Goal: Task Accomplishment & Management: Complete application form

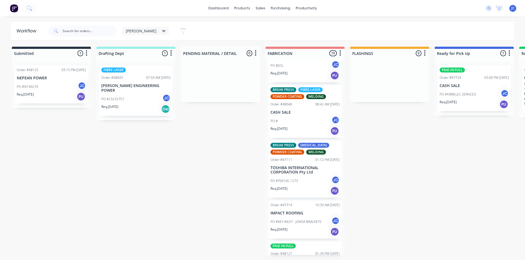
scroll to position [50, 0]
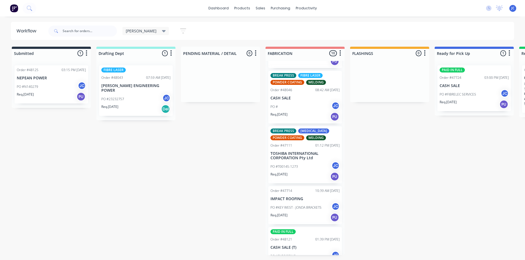
click at [301, 154] on p "TOSHIBA INTERNATIONAL CORPORATION Pty Ltd" at bounding box center [305, 155] width 69 height 9
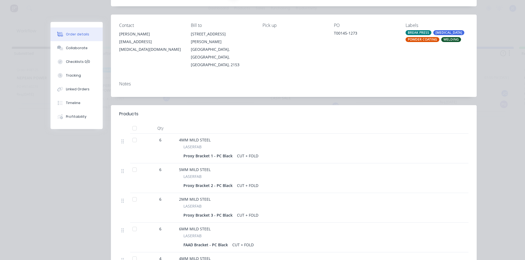
scroll to position [82, 0]
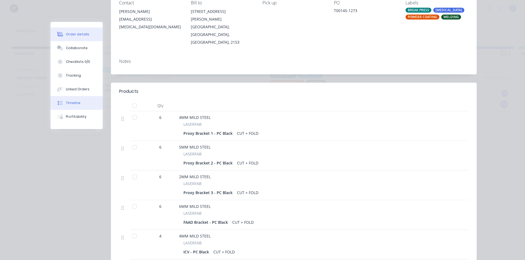
click at [71, 104] on div "Timeline" at bounding box center [73, 103] width 15 height 5
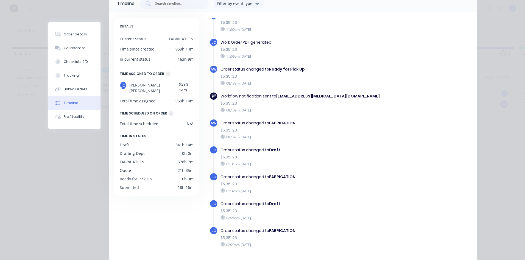
scroll to position [77, 0]
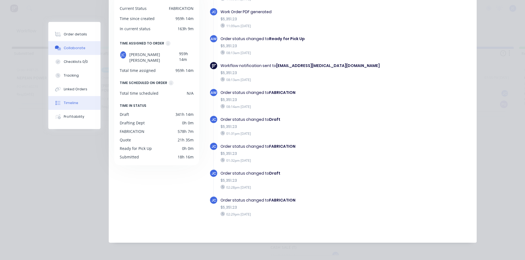
click at [69, 49] on div "Collaborate" at bounding box center [75, 48] width 22 height 5
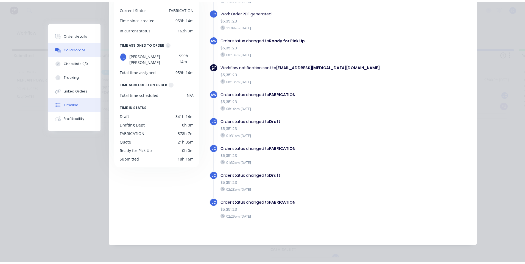
scroll to position [0, 0]
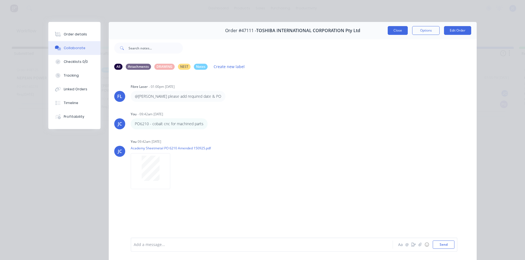
click at [396, 31] on button "Close" at bounding box center [398, 30] width 20 height 9
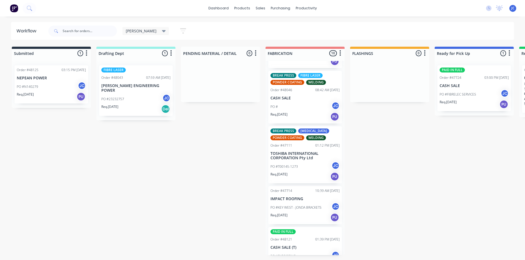
click at [284, 152] on p "TOSHIBA INTERNATIONAL CORPORATION Pty Ltd" at bounding box center [305, 155] width 69 height 9
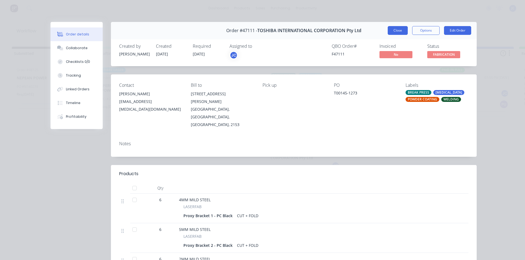
click at [390, 31] on button "Close" at bounding box center [398, 30] width 20 height 9
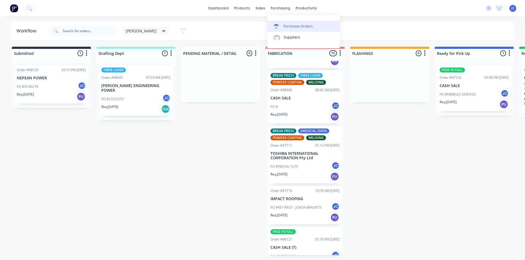
click at [288, 25] on div "Purchase Orders" at bounding box center [298, 26] width 29 height 5
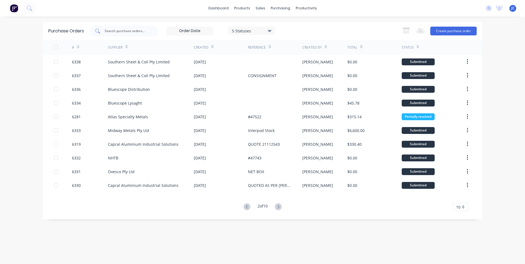
click at [138, 32] on input "text" at bounding box center [127, 30] width 46 height 5
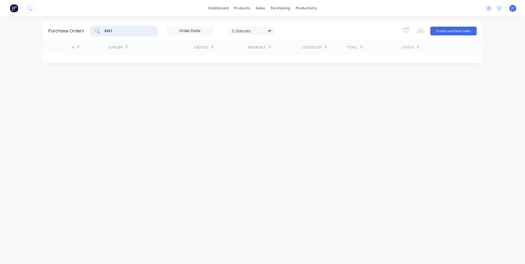
type input "6321"
click at [270, 31] on icon at bounding box center [270, 31] width 4 height 2
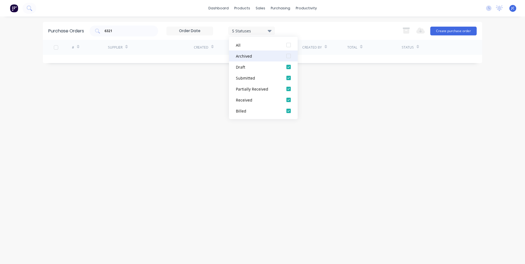
drag, startPoint x: 289, startPoint y: 55, endPoint x: 300, endPoint y: 62, distance: 13.2
click at [289, 55] on div at bounding box center [288, 56] width 11 height 11
click at [300, 28] on div "6321 7 Statuses 7 Statuses Export to Excel (XLSX) Create purchase order" at bounding box center [283, 31] width 387 height 11
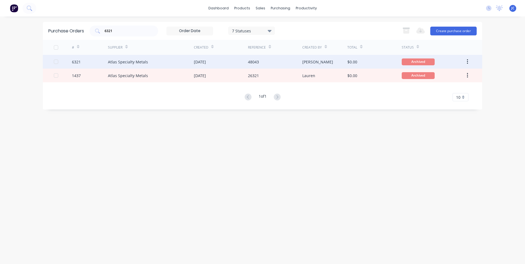
click at [165, 62] on div "Atlas Specialty Metals" at bounding box center [151, 62] width 86 height 14
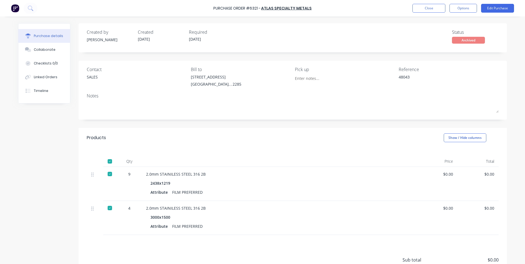
click at [199, 173] on div "2.0mm STAINILESS STEEL 316 2B" at bounding box center [279, 174] width 266 height 6
click at [126, 175] on div "9" at bounding box center [129, 174] width 16 height 6
click at [494, 8] on button "Edit Purchase" at bounding box center [497, 8] width 33 height 9
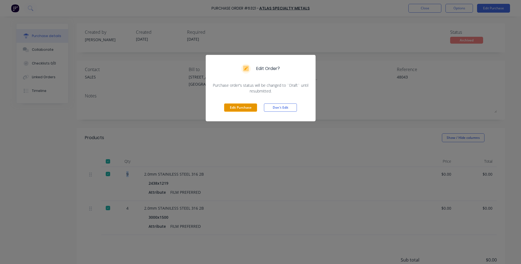
click at [236, 108] on button "Edit Purchase" at bounding box center [240, 108] width 33 height 8
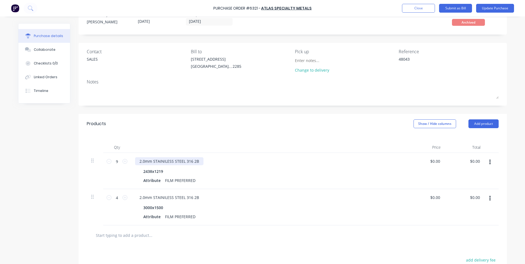
scroll to position [27, 0]
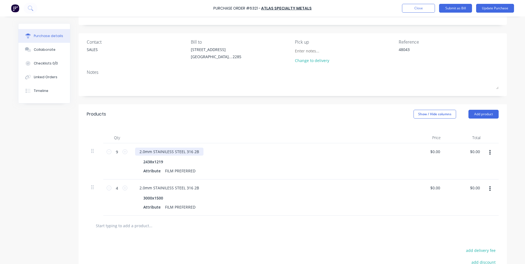
click at [193, 151] on div "2.0mm STAINILESS STEEL 316 2B" at bounding box center [169, 152] width 68 height 8
type textarea "x"
drag, startPoint x: 194, startPoint y: 152, endPoint x: 191, endPoint y: 152, distance: 3.0
click at [191, 152] on div "2.0mm STAINILESS STEEL 316 2B" at bounding box center [169, 152] width 68 height 8
click at [195, 187] on div "2.0mm STAINILESS STEEL 316 2B" at bounding box center [169, 188] width 68 height 8
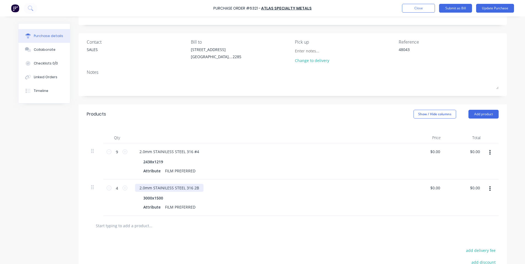
type textarea "x"
drag, startPoint x: 196, startPoint y: 187, endPoint x: 191, endPoint y: 188, distance: 4.5
click at [191, 188] on div "2.0mm STAINILESS STEEL 316 2B" at bounding box center [169, 188] width 68 height 8
click at [197, 152] on div "2.0mm STAINILESS STEEL 316 #4" at bounding box center [169, 152] width 68 height 8
click at [265, 151] on div "2.0mm STAINILESS STEEL 316 #4 - 1 sheet on back-order" at bounding box center [268, 152] width 266 height 8
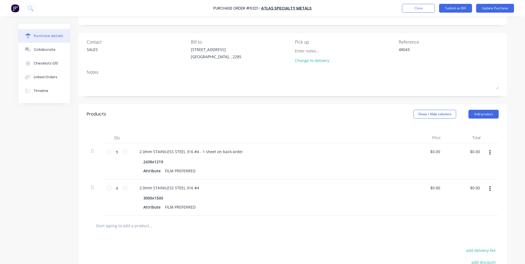
scroll to position [0, 0]
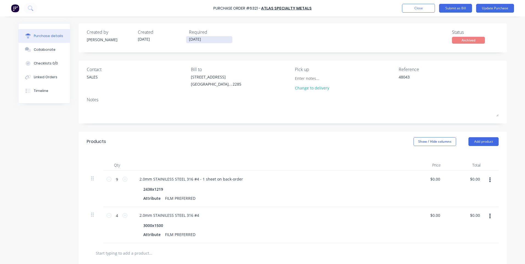
click at [191, 40] on input "[DATE]" at bounding box center [209, 39] width 46 height 7
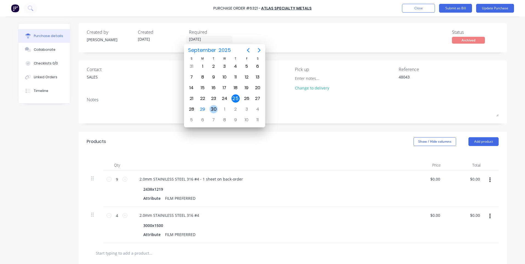
click at [213, 109] on div "30" at bounding box center [214, 109] width 8 height 8
type textarea "x"
type input "[DATE]"
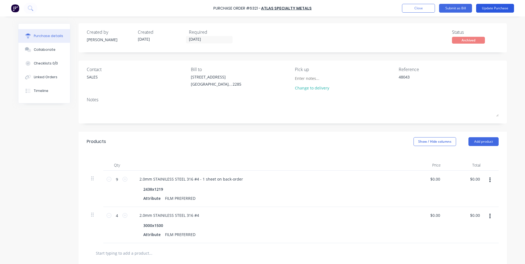
click at [490, 8] on button "Update Purchase" at bounding box center [495, 8] width 38 height 9
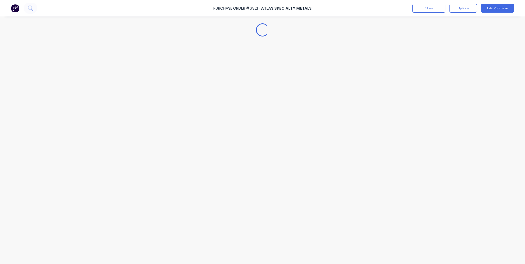
type textarea "x"
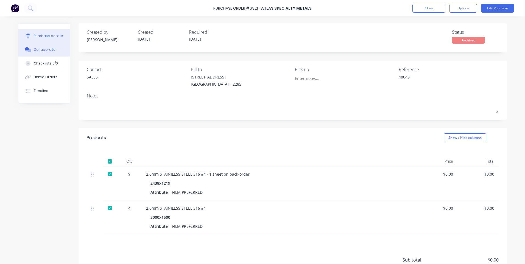
click at [34, 50] on div "Collaborate" at bounding box center [45, 49] width 22 height 5
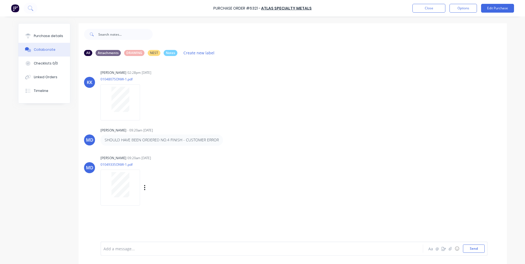
scroll to position [14, 0]
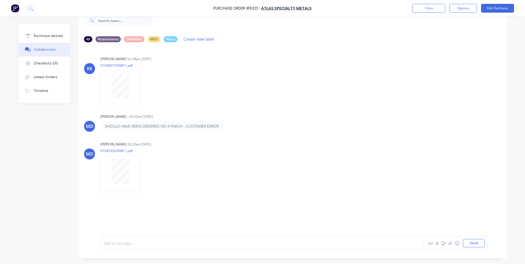
click at [131, 243] on div at bounding box center [247, 244] width 286 height 6
click at [127, 243] on span "PO changed - 1 sheet on back-order" at bounding box center [137, 243] width 66 height 5
click at [172, 243] on div "PO changed, 1 sheet on back-order" at bounding box center [247, 244] width 286 height 6
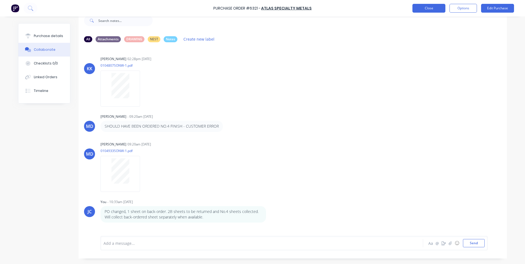
click at [431, 9] on button "Close" at bounding box center [429, 8] width 33 height 9
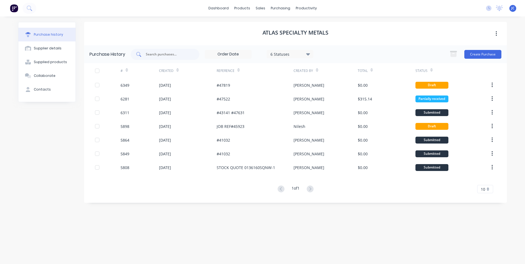
click at [166, 55] on input "text" at bounding box center [168, 54] width 46 height 5
type input "6321"
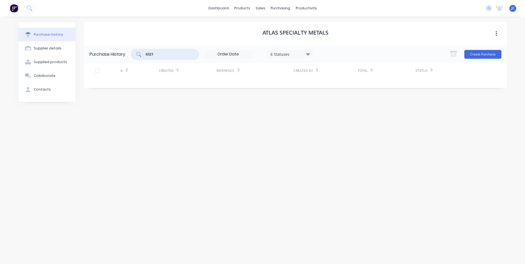
click at [310, 54] on icon at bounding box center [308, 54] width 4 height 2
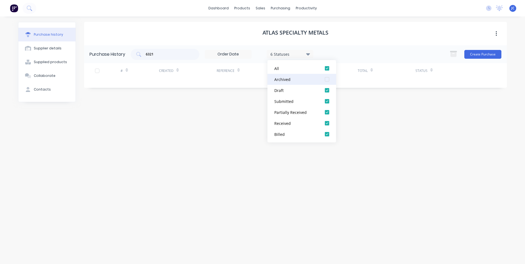
click at [325, 77] on div at bounding box center [327, 79] width 11 height 11
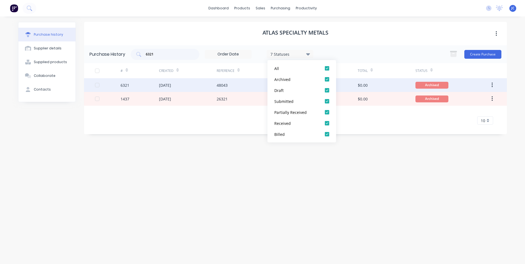
click at [193, 88] on div "[DATE]" at bounding box center [188, 85] width 58 height 14
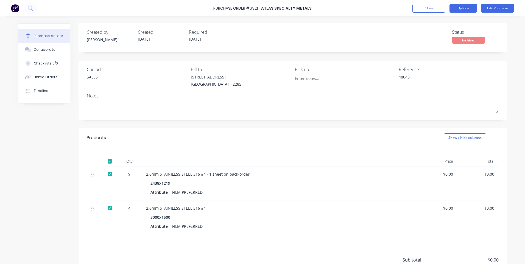
click at [463, 9] on button "Options" at bounding box center [463, 8] width 27 height 9
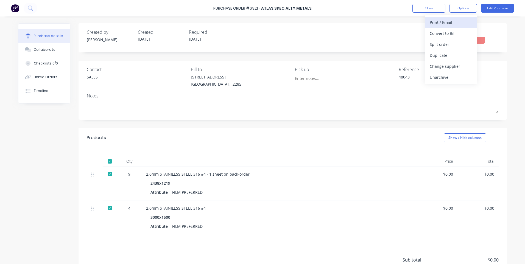
click at [439, 22] on div "Print / Email" at bounding box center [451, 22] width 42 height 8
click at [446, 41] on div "Without pricing" at bounding box center [451, 44] width 42 height 8
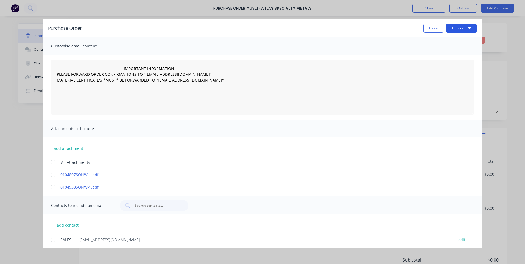
click at [459, 28] on button "Options" at bounding box center [461, 28] width 30 height 9
click at [432, 53] on div "Print" at bounding box center [451, 53] width 42 height 8
click at [424, 29] on button "Close" at bounding box center [434, 28] width 20 height 9
type textarea "x"
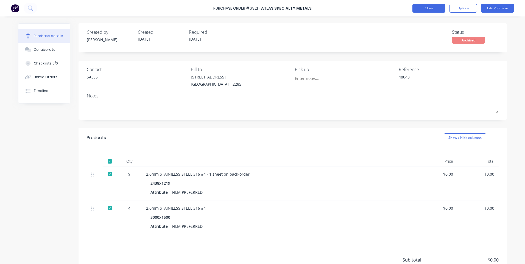
click at [429, 9] on button "Close" at bounding box center [429, 8] width 33 height 9
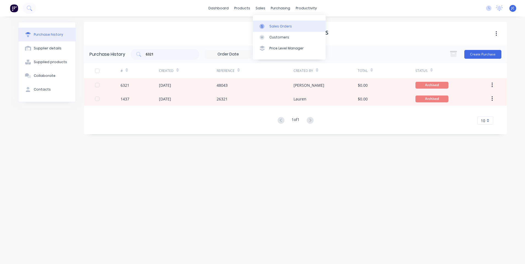
click at [261, 25] on icon at bounding box center [262, 26] width 5 height 5
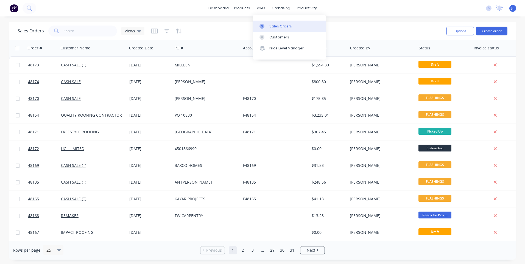
click at [268, 25] on link "Sales Orders" at bounding box center [289, 26] width 73 height 11
click at [493, 30] on button "Create order" at bounding box center [491, 31] width 31 height 9
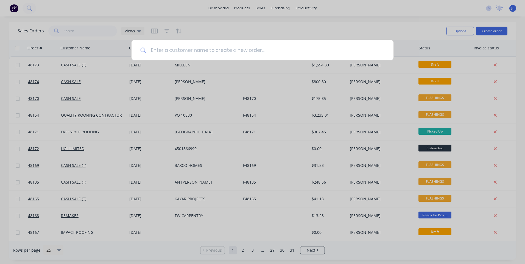
click at [241, 52] on input at bounding box center [265, 50] width 238 height 21
click at [244, 51] on input at bounding box center [265, 50] width 238 height 21
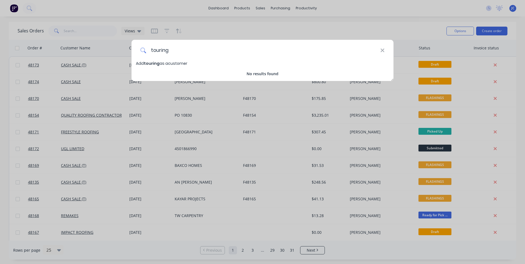
drag, startPoint x: 220, startPoint y: 53, endPoint x: 151, endPoint y: 51, distance: 69.3
click at [151, 51] on input "touring" at bounding box center [263, 50] width 234 height 21
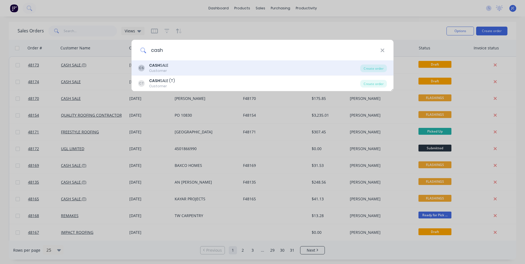
type input "cash"
click at [153, 67] on b "CASH" at bounding box center [154, 65] width 11 height 5
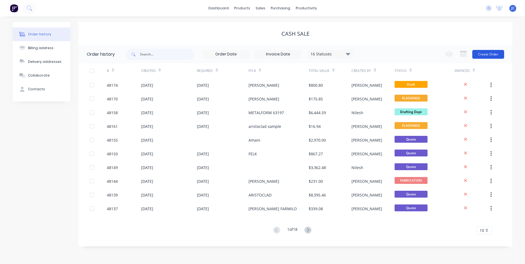
click at [499, 52] on button "Create Order" at bounding box center [488, 54] width 32 height 9
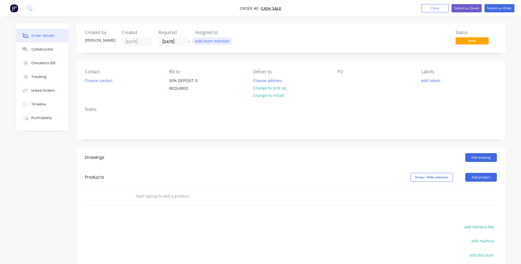
click at [205, 44] on button "Add team member" at bounding box center [212, 40] width 40 height 7
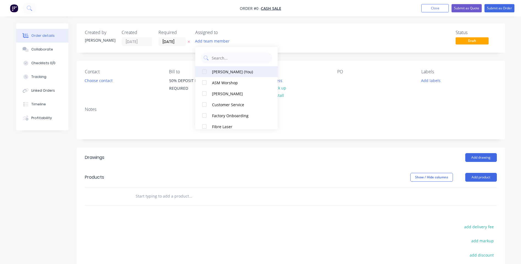
click at [204, 72] on div at bounding box center [204, 71] width 11 height 11
click at [178, 41] on div "Order details Collaborate Checklists 0/0 Tracking Linked Orders Timeline Profit…" at bounding box center [261, 178] width 500 height 310
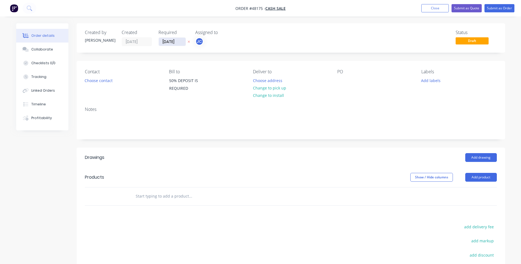
click at [177, 41] on input "[DATE]" at bounding box center [172, 42] width 27 height 8
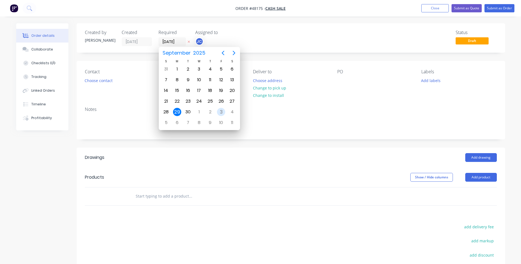
click at [220, 112] on div "3" at bounding box center [221, 112] width 8 height 8
type input "[DATE]"
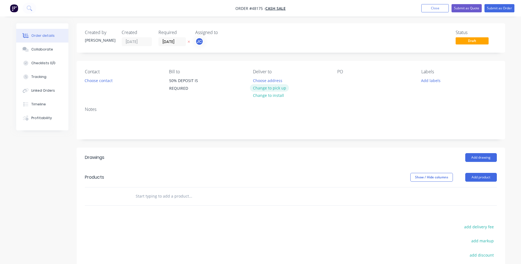
click at [268, 90] on button "Change to pick up" at bounding box center [269, 87] width 39 height 7
click at [96, 80] on button "Choose contact" at bounding box center [99, 80] width 34 height 7
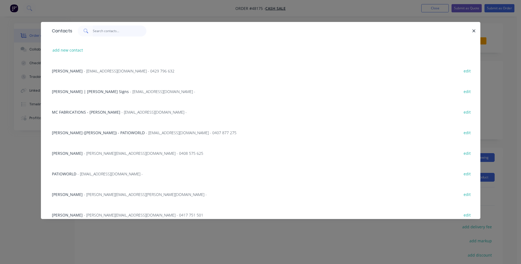
click at [105, 30] on input "text" at bounding box center [120, 31] width 54 height 11
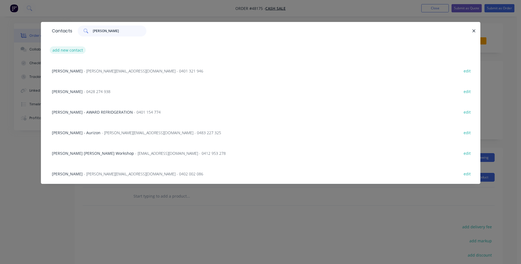
type input "[PERSON_NAME]"
click at [61, 51] on button "add new contact" at bounding box center [68, 49] width 36 height 7
select select "AU"
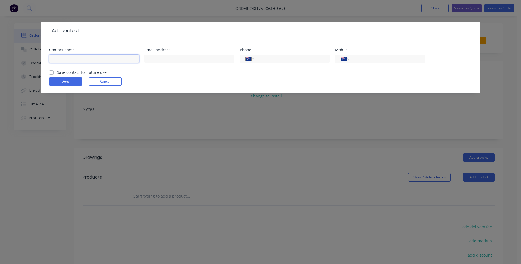
click at [88, 59] on input "text" at bounding box center [94, 59] width 90 height 8
type input "[PERSON_NAME]"
click at [171, 59] on input "text" at bounding box center [189, 59] width 90 height 8
type input "[EMAIL_ADDRESS][DOMAIN_NAME]"
click at [57, 82] on button "Done" at bounding box center [65, 81] width 33 height 8
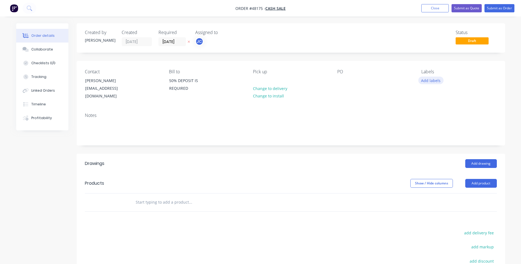
click at [427, 80] on button "Add labels" at bounding box center [430, 80] width 25 height 7
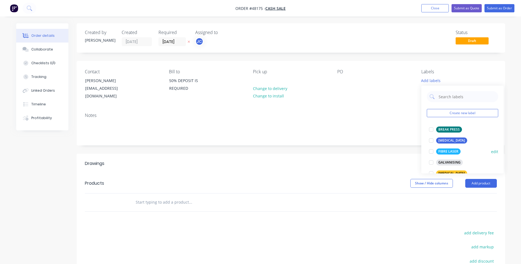
click at [429, 150] on div at bounding box center [431, 151] width 11 height 11
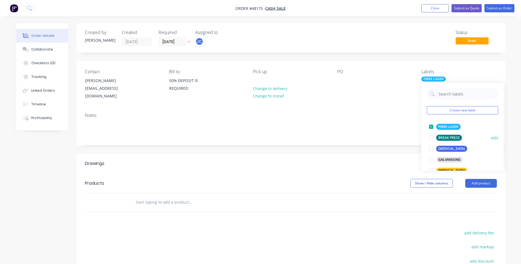
click at [432, 138] on div at bounding box center [431, 137] width 11 height 11
click at [394, 101] on div "Contact [PERSON_NAME] [EMAIL_ADDRESS][DOMAIN_NAME] Bill to 50% DEPOSIT IS REQUI…" at bounding box center [291, 85] width 429 height 48
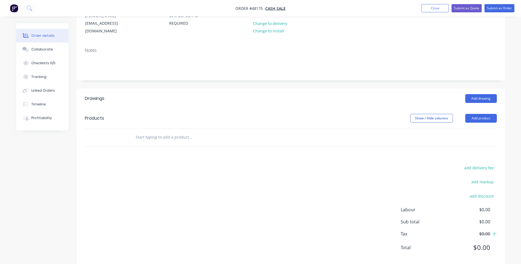
scroll to position [69, 0]
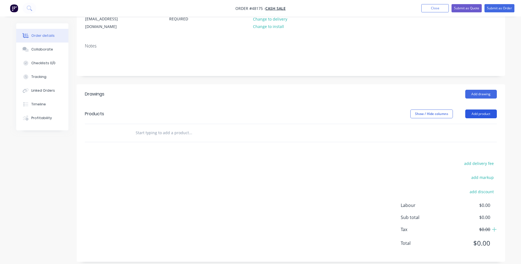
click at [483, 110] on button "Add product" at bounding box center [481, 114] width 32 height 9
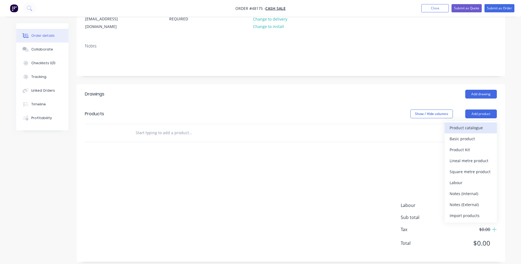
click at [459, 124] on div "Product catalogue" at bounding box center [471, 128] width 42 height 8
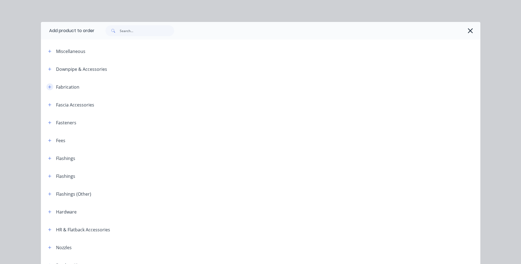
click at [48, 87] on icon "button" at bounding box center [49, 86] width 3 height 3
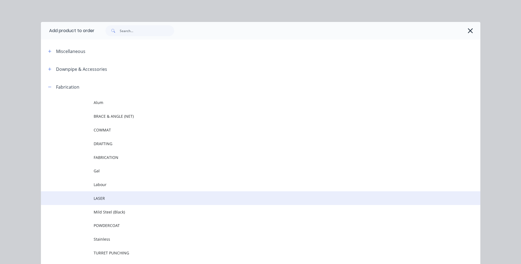
click at [102, 199] on span "LASER" at bounding box center [248, 199] width 309 height 6
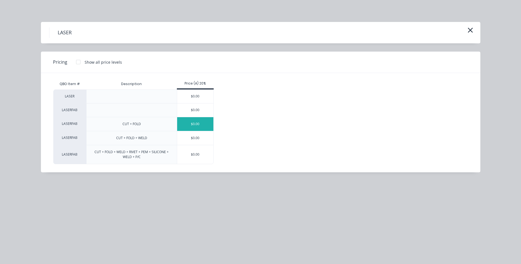
click at [197, 127] on div "$0.00" at bounding box center [195, 124] width 37 height 14
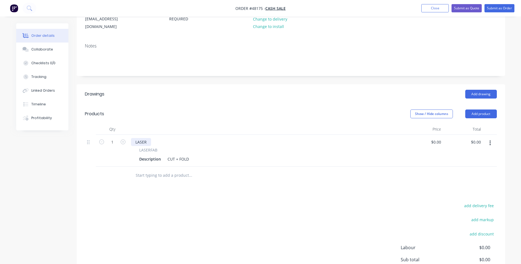
click at [147, 138] on div "LASER" at bounding box center [141, 142] width 20 height 8
drag, startPoint x: 150, startPoint y: 135, endPoint x: 135, endPoint y: 135, distance: 15.1
click at [135, 138] on div "LASER" at bounding box center [141, 142] width 20 height 8
click at [146, 138] on div "LASER" at bounding box center [141, 142] width 20 height 8
drag, startPoint x: 148, startPoint y: 135, endPoint x: 133, endPoint y: 136, distance: 14.3
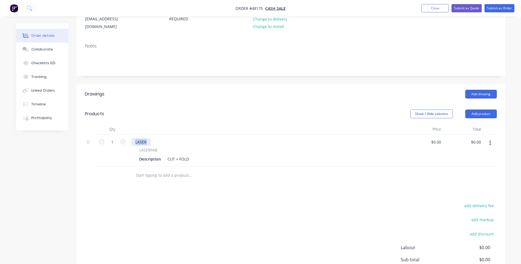
click at [133, 138] on div "LASER" at bounding box center [141, 142] width 20 height 8
click at [154, 155] on div "Description" at bounding box center [150, 159] width 26 height 8
drag, startPoint x: 160, startPoint y: 154, endPoint x: 137, endPoint y: 151, distance: 23.3
click at [137, 155] on div "Description" at bounding box center [150, 159] width 26 height 8
click at [139, 138] on div "Mini Switch Panel LHF" at bounding box center [155, 142] width 49 height 8
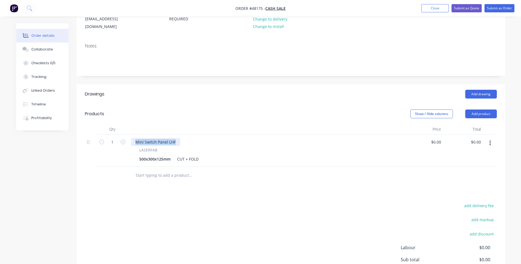
drag, startPoint x: 135, startPoint y: 135, endPoint x: 188, endPoint y: 133, distance: 53.6
click at [188, 138] on div "Mini Switch Panel LHF" at bounding box center [266, 142] width 270 height 8
click at [140, 155] on div "500x300x125mm" at bounding box center [155, 159] width 36 height 8
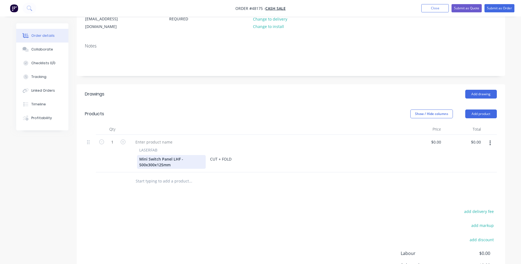
click at [194, 155] on div "Mini Switch Panel LHF - 500x300x125mm" at bounding box center [171, 162] width 69 height 14
click at [159, 138] on div at bounding box center [154, 142] width 46 height 8
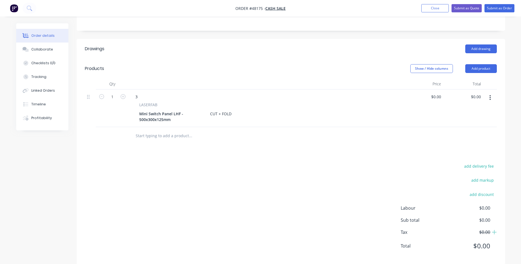
scroll to position [118, 0]
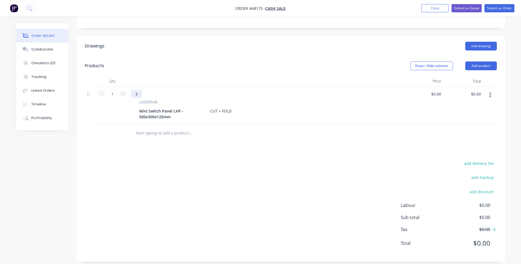
click at [139, 90] on div "3" at bounding box center [136, 94] width 11 height 8
click at [155, 90] on div "3MM 5005 ALUMINIUM" at bounding box center [156, 94] width 51 height 8
click at [169, 90] on div "3MM ALUMINIUM" at bounding box center [151, 94] width 41 height 8
click at [315, 100] on div "LASERFAB Mini Switch Panel LHF - 500x300x125mm CUT + FOLD" at bounding box center [266, 110] width 270 height 22
click at [490, 92] on icon "button" at bounding box center [489, 95] width 1 height 6
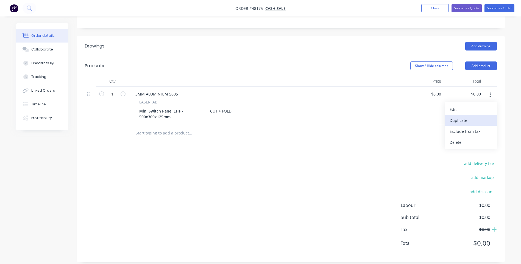
click at [460, 116] on div "Duplicate" at bounding box center [471, 120] width 42 height 8
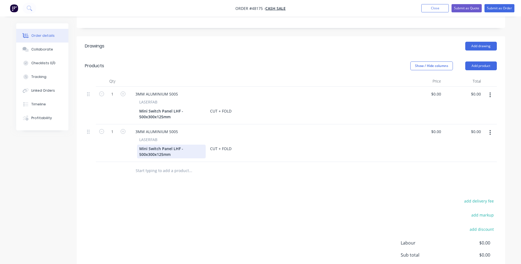
click at [157, 145] on div "Mini Switch Panel LHF - 500x300x125mm" at bounding box center [171, 152] width 69 height 14
drag, startPoint x: 171, startPoint y: 143, endPoint x: 141, endPoint y: 142, distance: 30.5
click at [141, 145] on div "Mini Switch Panel LHF - 500x300x125mm" at bounding box center [171, 152] width 69 height 14
click at [145, 148] on div "Mounting Base Plate - 500x300x125mm" at bounding box center [171, 152] width 69 height 14
click at [154, 149] on div "Mounting Base Plate - 450x300x125mm" at bounding box center [171, 152] width 69 height 14
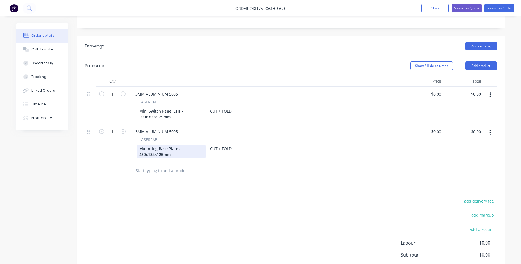
click at [160, 148] on div "Mounting Base Plate - 450x134x125mm" at bounding box center [171, 152] width 69 height 14
click at [187, 149] on div "Mounting Base Plate - 450x134x25mm" at bounding box center [171, 152] width 69 height 14
click at [138, 149] on div "Mounting Base Plate - 450x134x25mm" at bounding box center [171, 152] width 69 height 14
click at [257, 145] on div "Mounting Base Plate - 450x134x25mm CUT + FOLD" at bounding box center [265, 152] width 256 height 14
click at [476, 63] on button "Add product" at bounding box center [481, 66] width 32 height 9
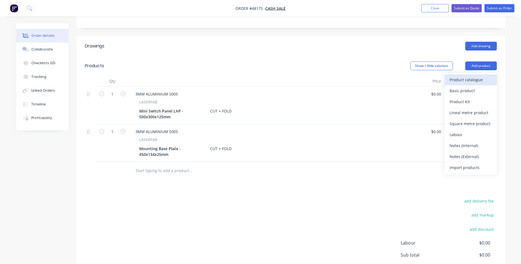
click at [468, 76] on div "Product catalogue" at bounding box center [471, 80] width 42 height 8
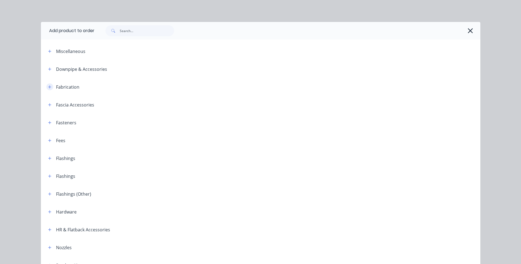
click at [48, 86] on icon "button" at bounding box center [49, 87] width 3 height 4
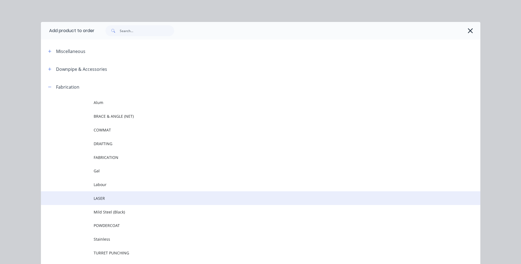
click at [98, 194] on td "LASER" at bounding box center [287, 198] width 387 height 14
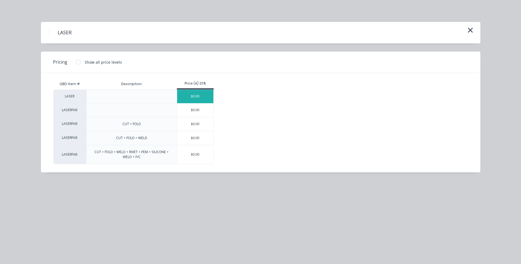
click at [205, 94] on div "$0.00" at bounding box center [195, 96] width 37 height 13
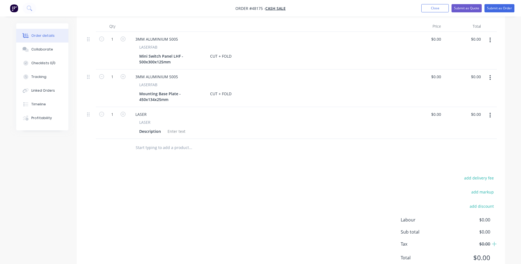
scroll to position [187, 0]
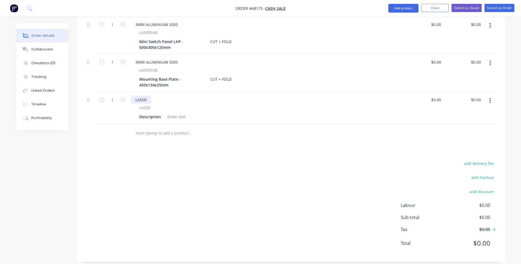
click at [148, 96] on div "LASER" at bounding box center [141, 100] width 20 height 8
click at [150, 113] on div "Description" at bounding box center [150, 117] width 26 height 8
click at [148, 113] on div "Description" at bounding box center [150, 117] width 26 height 8
click at [183, 113] on div "Switch Panel Cover LHF" at bounding box center [161, 117] width 49 height 8
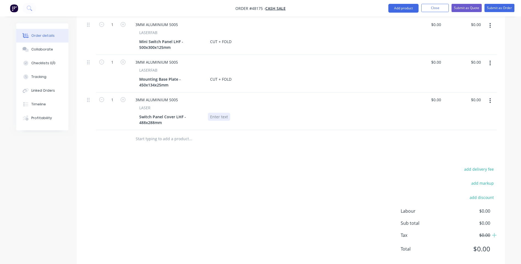
click at [246, 113] on div "Switch Panel Cover LHF - 488x288mm" at bounding box center [265, 120] width 256 height 14
drag, startPoint x: 269, startPoint y: 130, endPoint x: 269, endPoint y: 137, distance: 6.3
click at [269, 133] on div at bounding box center [213, 138] width 165 height 11
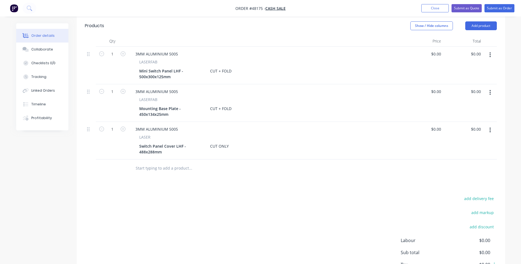
scroll to position [160, 0]
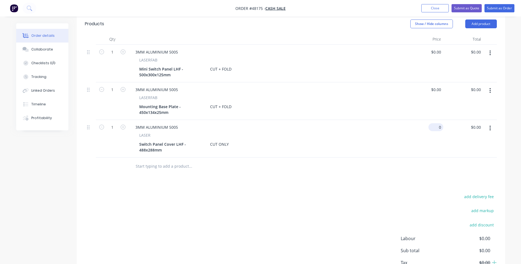
click at [438, 123] on input "0" at bounding box center [437, 127] width 13 height 8
click at [438, 123] on input "0" at bounding box center [440, 127] width 6 height 8
type input "$90.51"
click at [457, 141] on div "$90.51 $90.51" at bounding box center [463, 139] width 40 height 38
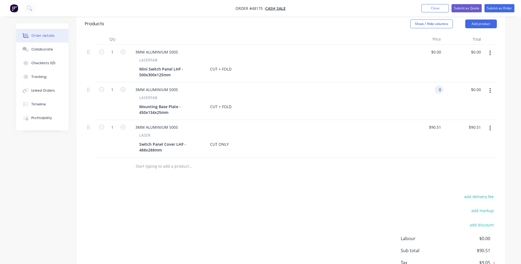
click at [437, 86] on input "0" at bounding box center [440, 90] width 6 height 8
type input "104.33"
type input "0"
type input "$104.33"
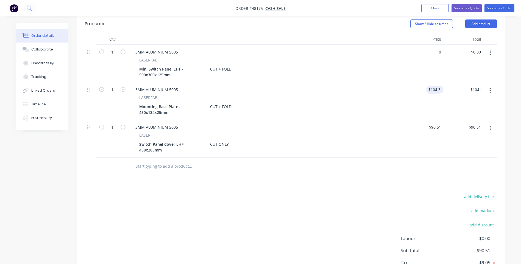
click at [433, 46] on div "0 $0.00" at bounding box center [424, 64] width 40 height 38
click at [433, 46] on div "$0.00 0" at bounding box center [424, 64] width 40 height 38
click at [439, 48] on input "0" at bounding box center [437, 52] width 13 height 8
click at [439, 48] on input "0" at bounding box center [440, 52] width 6 height 8
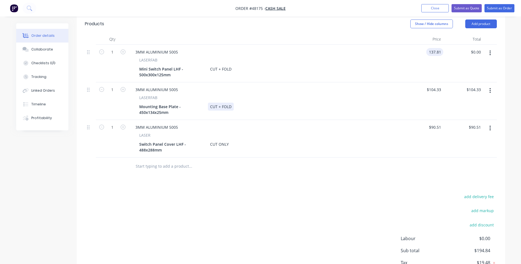
type input "$137.81"
click at [381, 112] on div "3MM ALUMINIUM 5005 LASERFAB Mounting Base Plate - 450x134x25mm CUT + FOLD" at bounding box center [266, 101] width 275 height 38
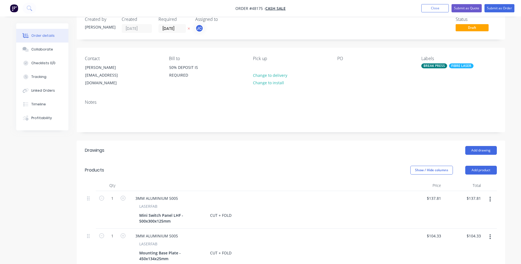
scroll to position [0, 0]
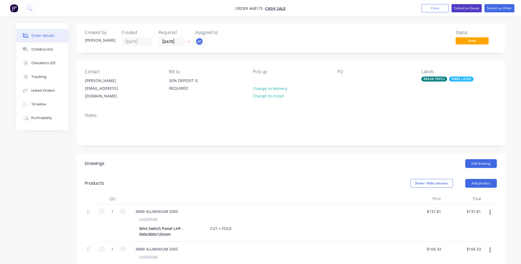
click at [459, 8] on button "Submit as Quote" at bounding box center [467, 8] width 30 height 8
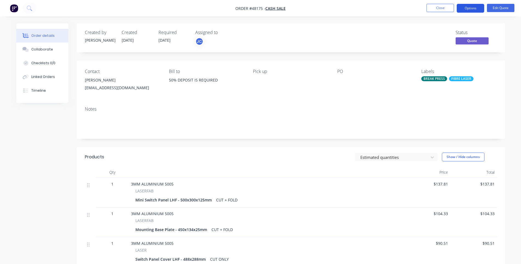
click at [472, 7] on button "Options" at bounding box center [470, 8] width 27 height 9
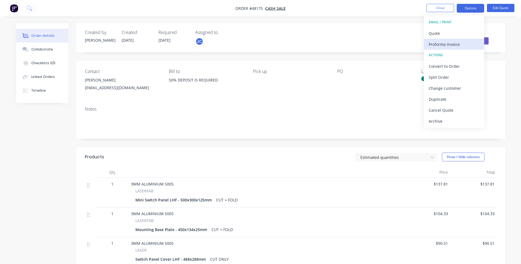
click at [440, 44] on div "Proforma Invoice" at bounding box center [454, 44] width 51 height 8
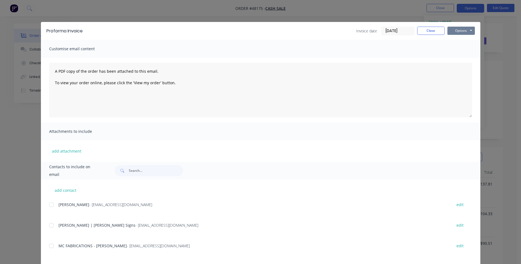
click at [452, 28] on button "Options" at bounding box center [460, 31] width 27 height 8
click at [450, 48] on button "Print" at bounding box center [464, 49] width 35 height 9
click at [434, 32] on button "Close" at bounding box center [430, 31] width 27 height 8
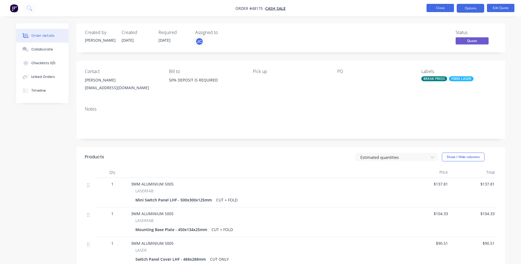
click at [445, 9] on button "Close" at bounding box center [440, 8] width 27 height 8
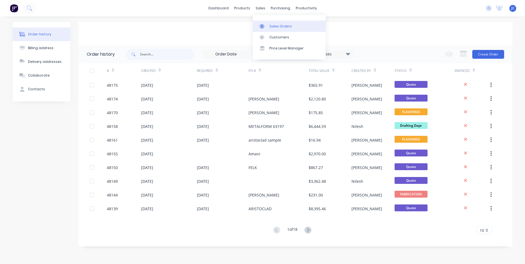
click at [271, 23] on link "Sales Orders" at bounding box center [289, 26] width 73 height 11
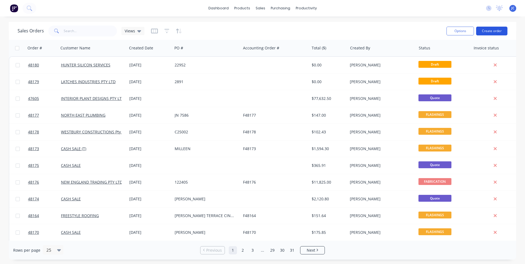
click at [489, 31] on button "Create order" at bounding box center [491, 31] width 31 height 9
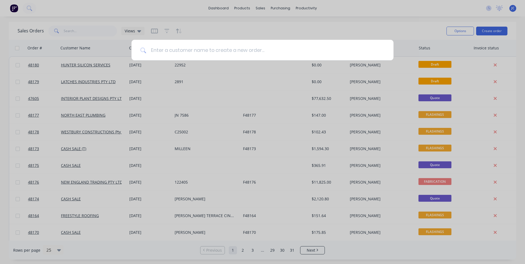
click at [178, 52] on input at bounding box center [265, 50] width 238 height 21
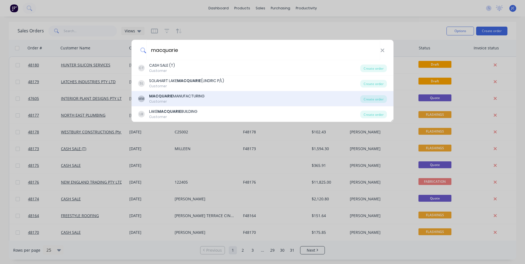
type input "macquarie"
click at [172, 96] on div "MACQUARIE MANUFACTURING" at bounding box center [176, 96] width 55 height 6
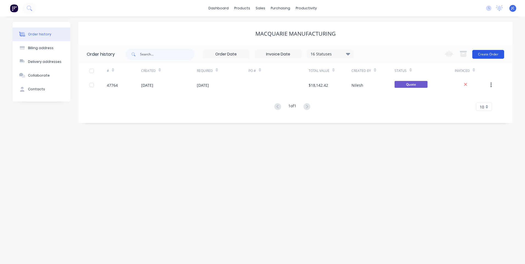
click at [480, 55] on button "Create Order" at bounding box center [488, 54] width 32 height 9
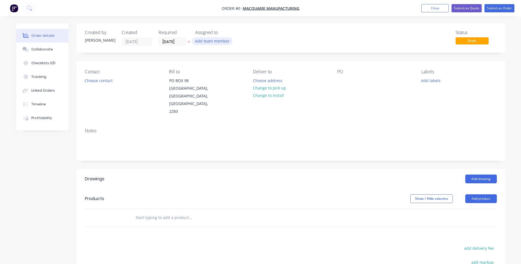
click at [221, 41] on button "Add team member" at bounding box center [212, 40] width 40 height 7
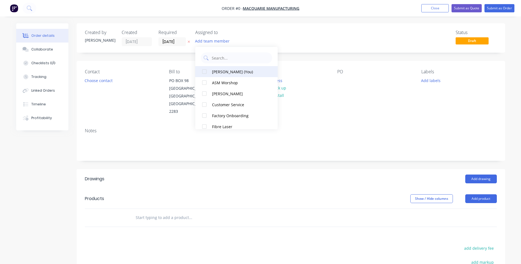
click at [218, 71] on div "[PERSON_NAME] (You)" at bounding box center [239, 72] width 55 height 6
click at [92, 79] on div "Order details Collaborate Checklists 0/0 Tracking Linked Orders Timeline Profit…" at bounding box center [261, 189] width 500 height 332
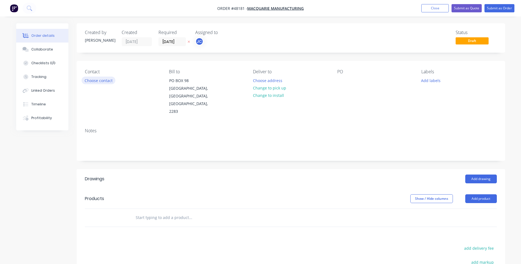
click at [97, 82] on button "Choose contact" at bounding box center [99, 80] width 34 height 7
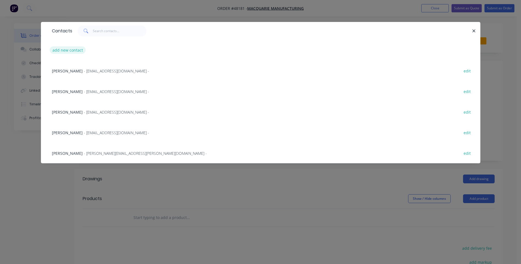
click at [73, 47] on button "add new contact" at bounding box center [68, 49] width 36 height 7
select select "AU"
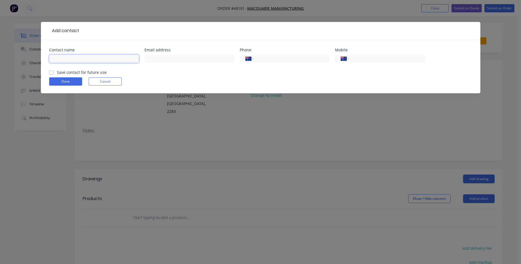
click at [66, 59] on input "text" at bounding box center [94, 59] width 90 height 8
type input "[PERSON_NAME]"
click at [156, 58] on input "text" at bounding box center [189, 59] width 90 height 8
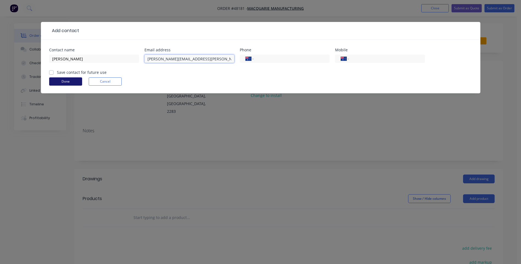
type input "[PERSON_NAME][EMAIL_ADDRESS][PERSON_NAME][DOMAIN_NAME]"
click at [69, 84] on button "Done" at bounding box center [65, 81] width 33 height 8
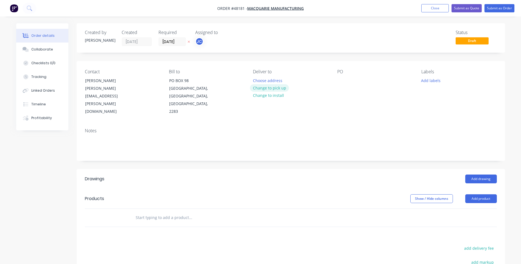
click at [270, 88] on button "Change to pick up" at bounding box center [269, 87] width 39 height 7
click at [167, 41] on input "[DATE]" at bounding box center [172, 42] width 27 height 8
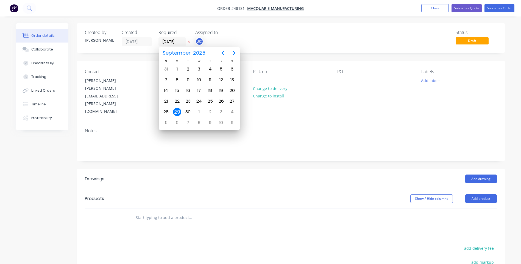
click at [190, 43] on icon "button" at bounding box center [189, 42] width 2 height 2
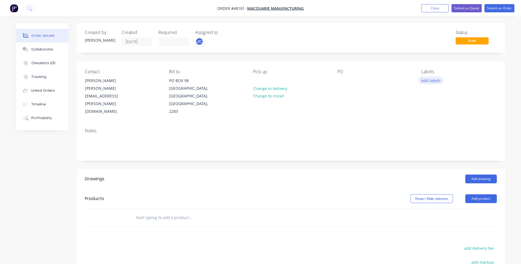
click at [437, 80] on button "Add labels" at bounding box center [430, 80] width 25 height 7
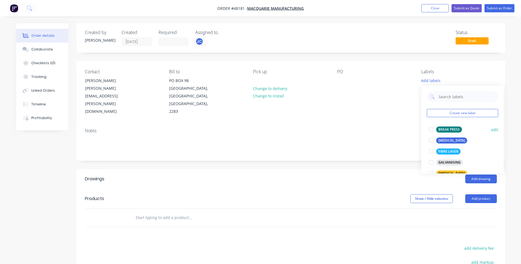
click at [433, 127] on div at bounding box center [431, 129] width 11 height 11
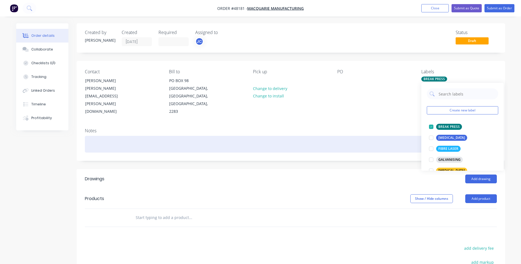
click at [377, 136] on div at bounding box center [291, 144] width 412 height 17
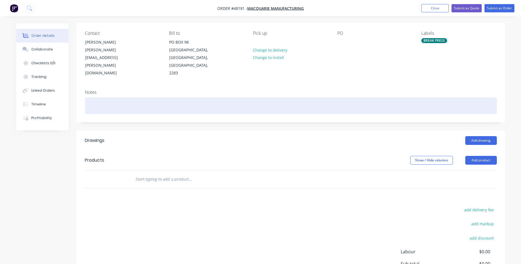
scroll to position [76, 0]
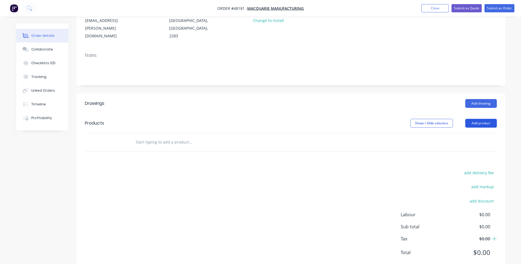
click at [476, 119] on button "Add product" at bounding box center [481, 123] width 32 height 9
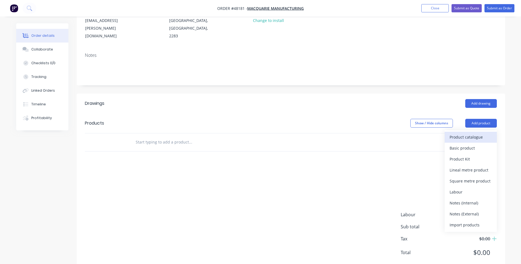
click at [458, 133] on div "Product catalogue" at bounding box center [471, 137] width 42 height 8
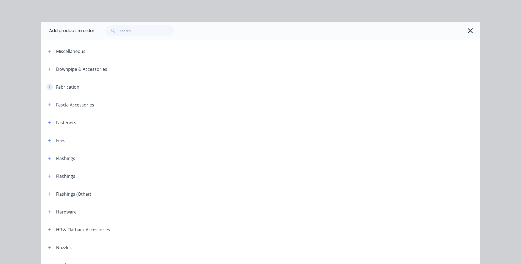
click at [46, 85] on button "button" at bounding box center [49, 87] width 7 height 7
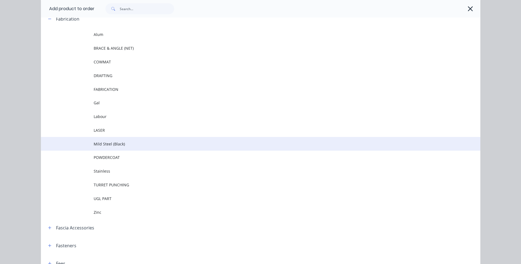
scroll to position [55, 0]
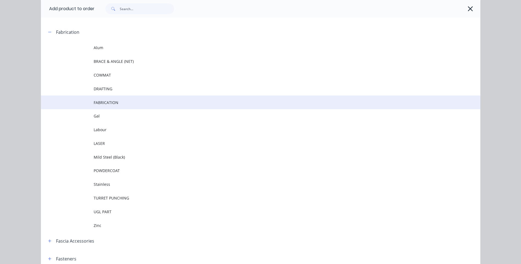
click at [106, 102] on span "FABRICATION" at bounding box center [248, 103] width 309 height 6
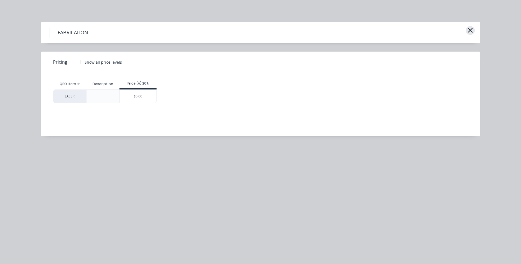
click at [473, 29] on icon "button" at bounding box center [471, 30] width 6 height 8
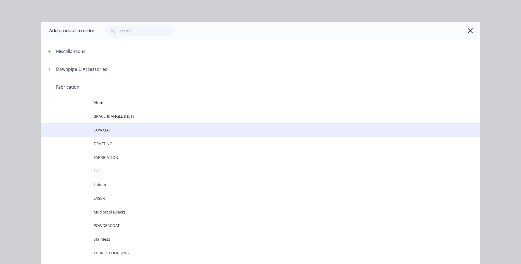
scroll to position [78, 0]
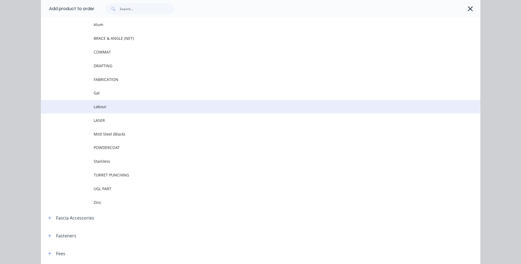
click at [101, 103] on td "Labour" at bounding box center [287, 107] width 387 height 14
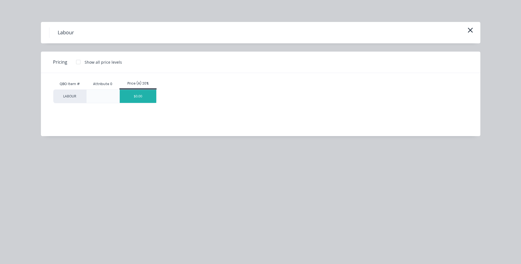
click at [130, 99] on div "$0.00" at bounding box center [138, 96] width 37 height 13
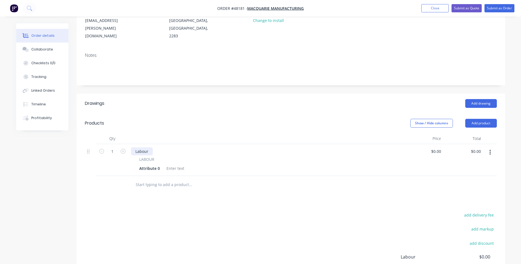
click at [142, 148] on div "Labour" at bounding box center [142, 152] width 22 height 8
drag, startPoint x: 149, startPoint y: 138, endPoint x: 135, endPoint y: 136, distance: 14.7
click at [135, 148] on div "Labour" at bounding box center [142, 152] width 22 height 8
drag, startPoint x: 193, startPoint y: 137, endPoint x: 185, endPoint y: 138, distance: 7.4
click at [185, 148] on div "Folding 2MM Stainless Steel 304" at bounding box center [165, 152] width 68 height 8
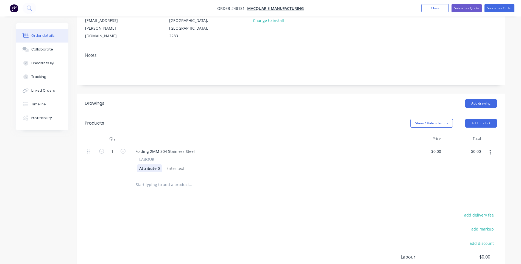
click at [157, 165] on div "Attribute 0" at bounding box center [149, 169] width 25 height 8
click at [160, 165] on div "Attribute 0" at bounding box center [149, 169] width 25 height 8
drag, startPoint x: 160, startPoint y: 153, endPoint x: 133, endPoint y: 153, distance: 26.4
click at [133, 157] on div "LABOUR Attribute 0" at bounding box center [266, 165] width 270 height 16
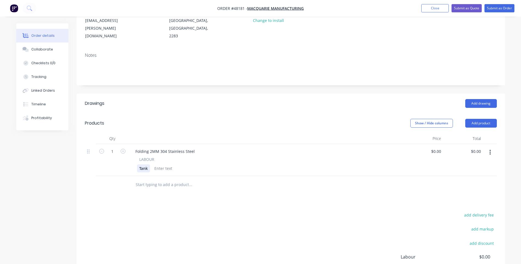
click at [149, 165] on div "Tank" at bounding box center [143, 169] width 13 height 8
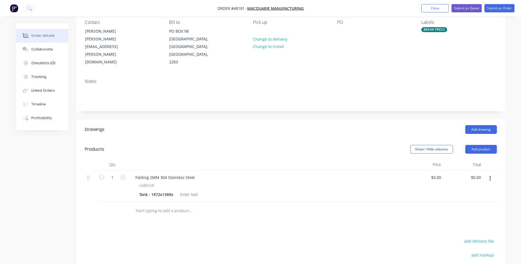
scroll to position [76, 0]
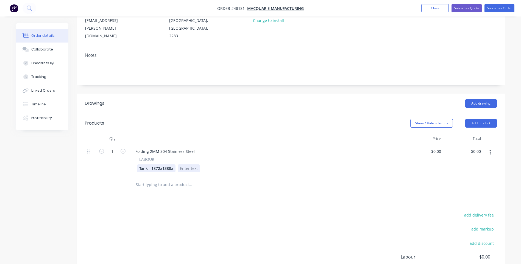
drag, startPoint x: 173, startPoint y: 155, endPoint x: 178, endPoint y: 157, distance: 5.4
click at [173, 165] on div "Tank - 1872x1388x" at bounding box center [156, 169] width 38 height 8
click at [208, 165] on div at bounding box center [202, 169] width 22 height 8
click at [304, 165] on div "Tank - 1872x1388x696mm FOLD ONLY" at bounding box center [265, 169] width 256 height 8
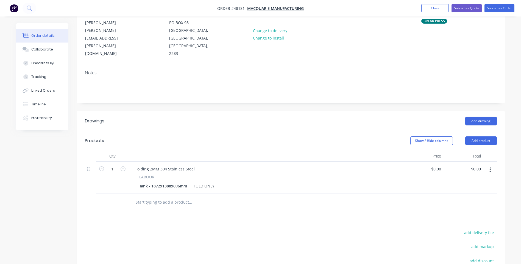
scroll to position [118, 0]
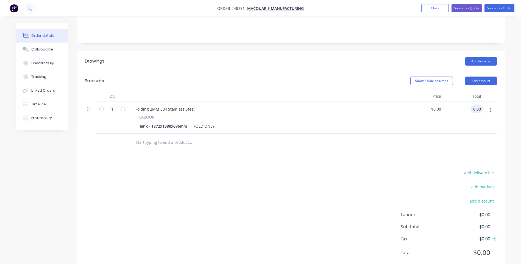
click at [477, 105] on input "0.00" at bounding box center [478, 109] width 10 height 8
type input "0.00"
type input "0"
type input "$0.00"
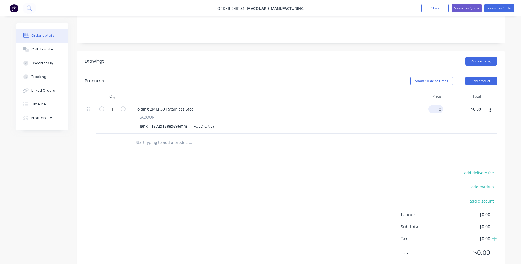
click at [439, 105] on input "0" at bounding box center [437, 109] width 13 height 8
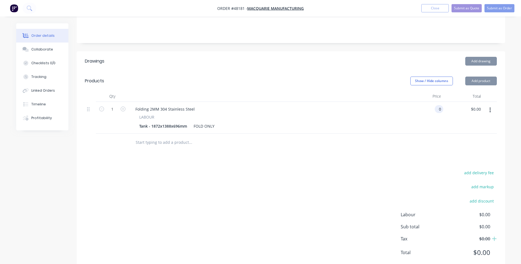
click at [439, 105] on input "0" at bounding box center [440, 109] width 6 height 8
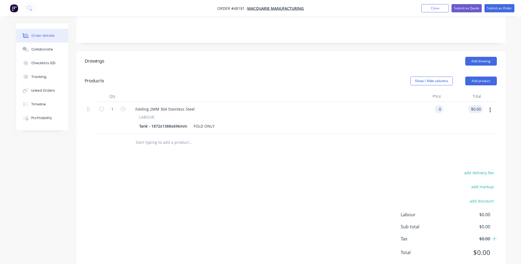
type input "$0.00"
click at [478, 105] on input "0.00" at bounding box center [477, 109] width 13 height 8
type input "360"
type input "$360.00"
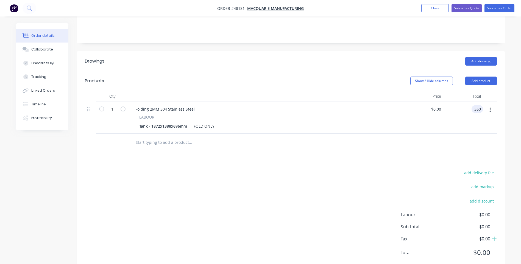
type input "$360.00"
click at [427, 169] on div "add delivery fee add markup add discount Labour $0.00 Sub total $0.00 Tax $0.00…" at bounding box center [291, 216] width 412 height 94
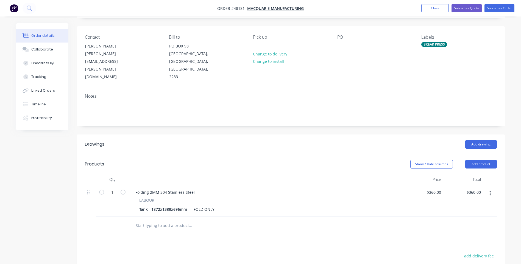
scroll to position [110, 0]
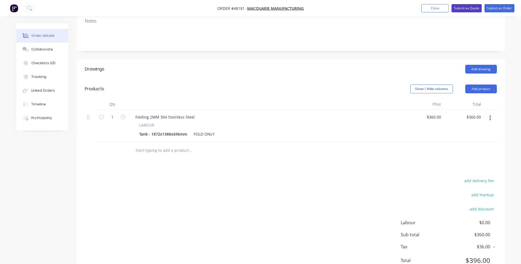
click at [466, 9] on button "Submit as Quote" at bounding box center [467, 8] width 30 height 8
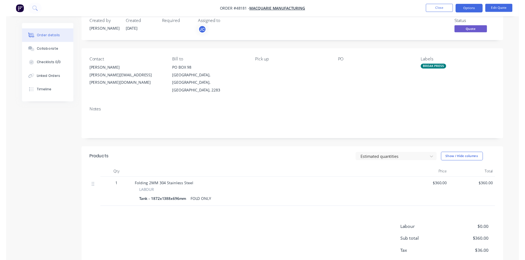
scroll to position [0, 0]
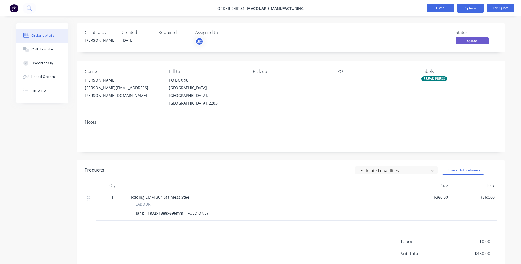
click at [436, 7] on button "Close" at bounding box center [440, 8] width 27 height 8
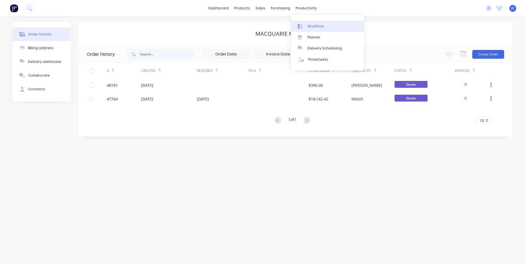
click at [307, 26] on link "Workflow" at bounding box center [327, 26] width 73 height 11
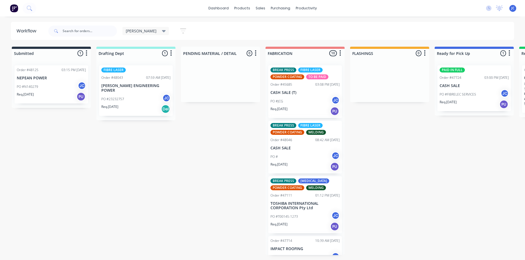
scroll to position [27, 0]
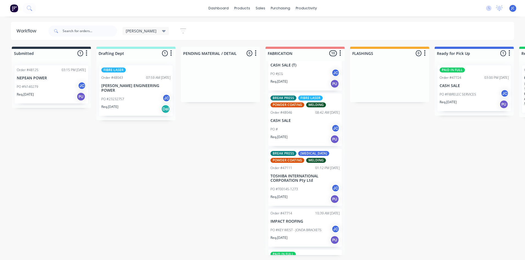
click at [299, 179] on p "TOSHIBA INTERNATIONAL CORPORATION Pty Ltd" at bounding box center [305, 178] width 69 height 9
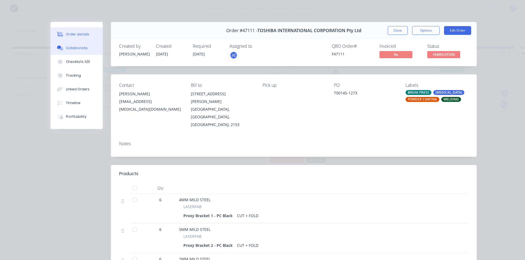
click at [69, 48] on div "Collaborate" at bounding box center [77, 48] width 22 height 5
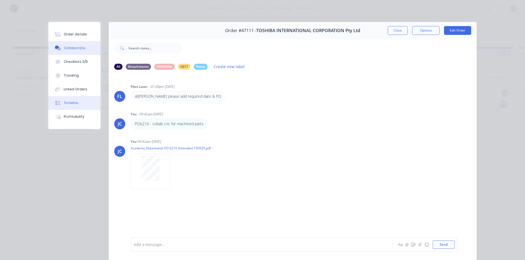
click at [66, 101] on div "Timeline" at bounding box center [71, 103] width 15 height 5
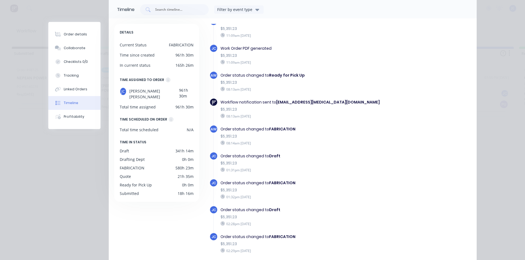
scroll to position [77, 0]
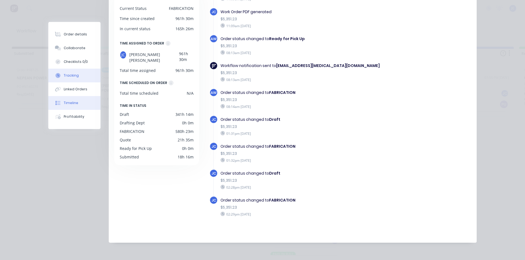
click at [66, 74] on div "Tracking" at bounding box center [71, 75] width 15 height 5
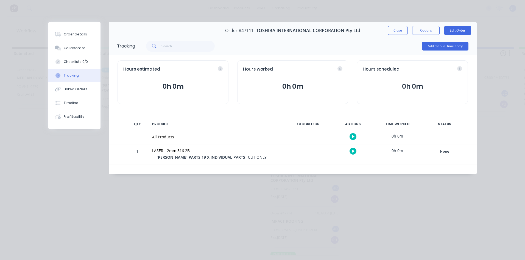
scroll to position [0, 0]
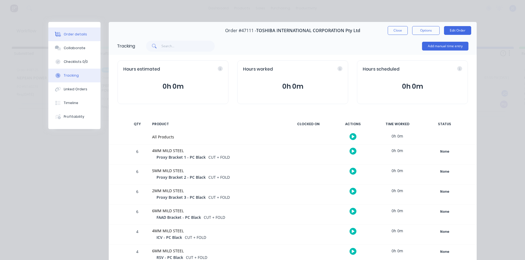
click at [70, 35] on div "Order details" at bounding box center [75, 34] width 23 height 5
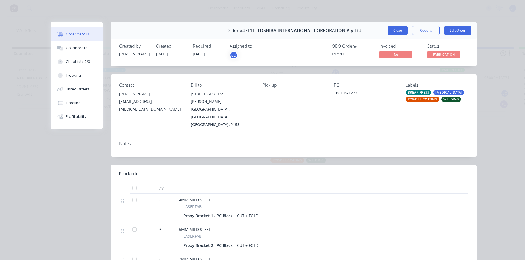
click at [393, 31] on button "Close" at bounding box center [398, 30] width 20 height 9
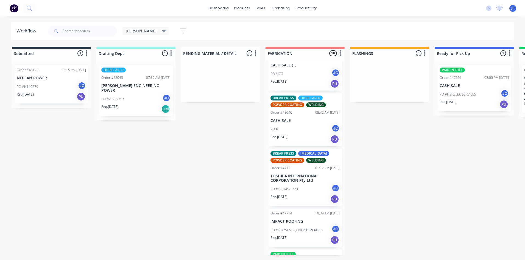
click at [296, 181] on p "TOSHIBA INTERNATIONAL CORPORATION Pty Ltd" at bounding box center [305, 178] width 69 height 9
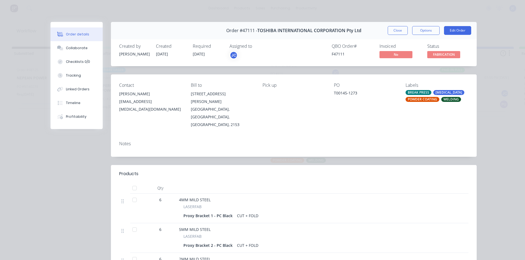
click at [467, 44] on div "Created by [PERSON_NAME] Created [DATE] Required [DATE] Assigned to JC QBO Orde…" at bounding box center [294, 51] width 366 height 29
click at [395, 26] on button "Close" at bounding box center [398, 30] width 20 height 9
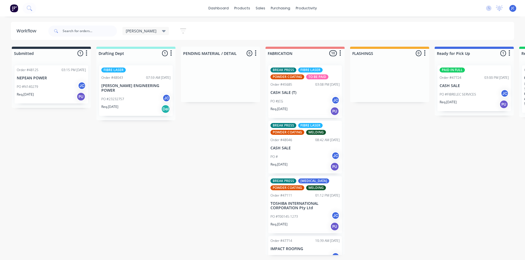
click at [314, 95] on div "BREAK PRESS FIBRE LASER POWDER COATING TO BE PAID Order #45685 03:08 PM [DATE] …" at bounding box center [305, 91] width 74 height 53
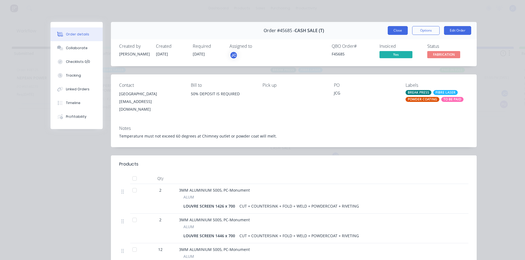
click at [398, 30] on button "Close" at bounding box center [398, 30] width 20 height 9
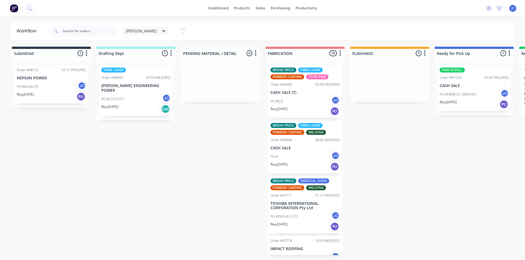
click at [316, 90] on div "BREAK PRESS FIBRE LASER POWDER COATING TO BE PAID Order #45685 03:08 PM [DATE] …" at bounding box center [305, 91] width 74 height 53
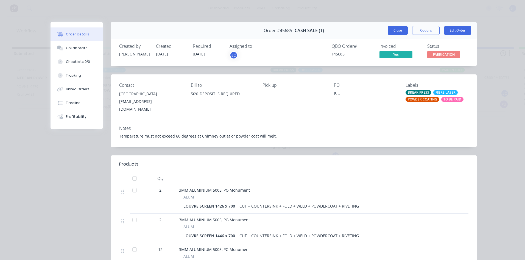
click at [391, 27] on button "Close" at bounding box center [398, 30] width 20 height 9
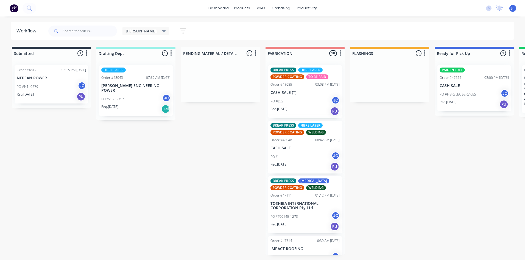
click at [295, 157] on div "PO # JC" at bounding box center [305, 157] width 69 height 10
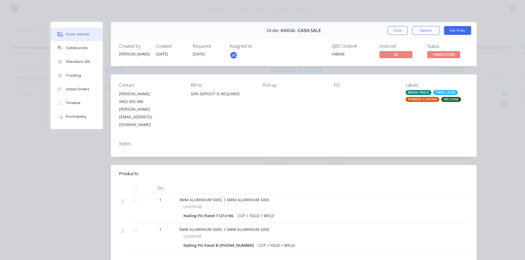
click at [488, 106] on div "Order details Collaborate Checklists 0/0 Tracking Linked Orders Timeline Profit…" at bounding box center [262, 130] width 525 height 260
click at [402, 30] on button "Close" at bounding box center [398, 30] width 20 height 9
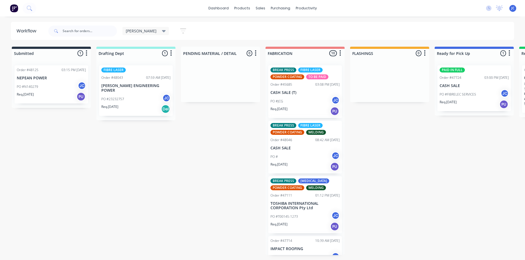
click at [298, 155] on div "PO # JC" at bounding box center [305, 157] width 69 height 10
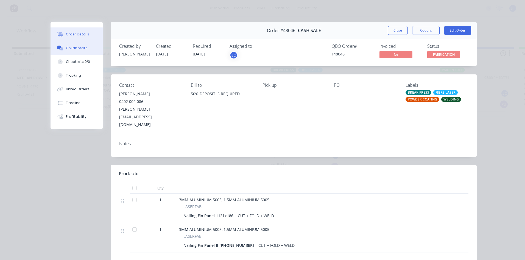
click at [63, 45] on button "Collaborate" at bounding box center [77, 48] width 52 height 14
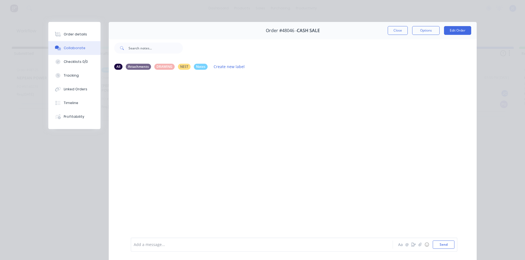
click at [483, 70] on div "Order details Collaborate Checklists 0/0 Tracking Linked Orders Timeline Profit…" at bounding box center [262, 130] width 525 height 260
click at [390, 30] on button "Close" at bounding box center [398, 30] width 20 height 9
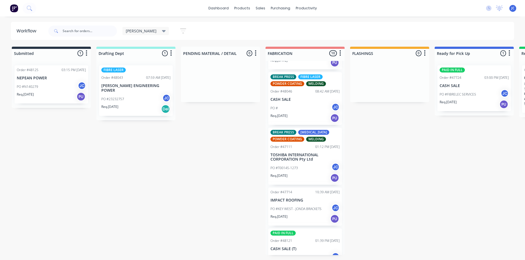
scroll to position [82, 0]
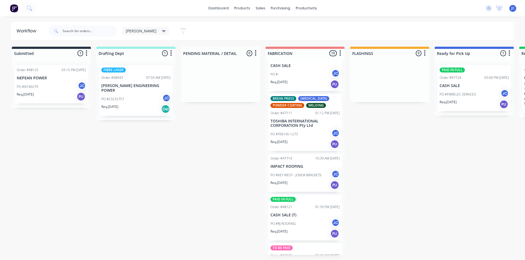
click at [308, 166] on p "IMPACT ROOFING" at bounding box center [305, 166] width 69 height 5
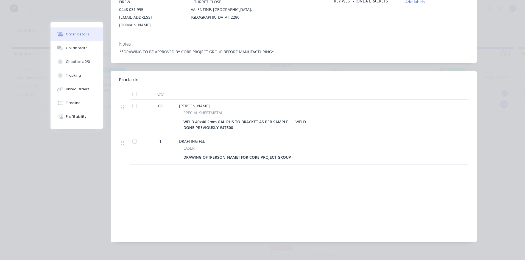
scroll to position [10, 0]
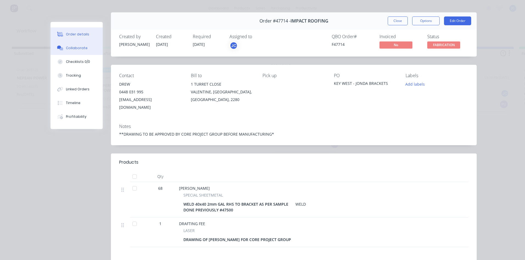
click at [70, 51] on button "Collaborate" at bounding box center [77, 48] width 52 height 14
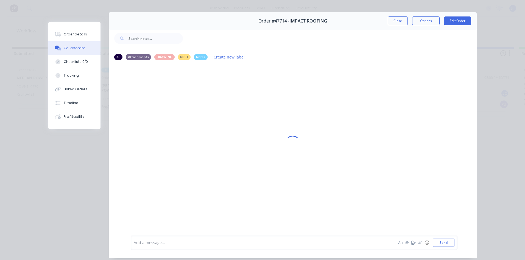
scroll to position [0, 0]
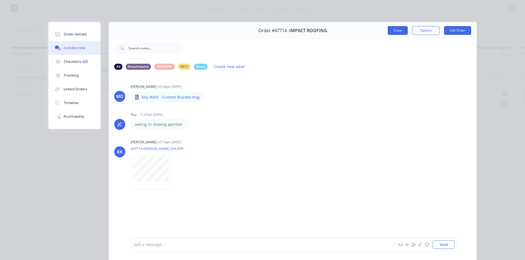
click at [397, 32] on button "Close" at bounding box center [398, 30] width 20 height 9
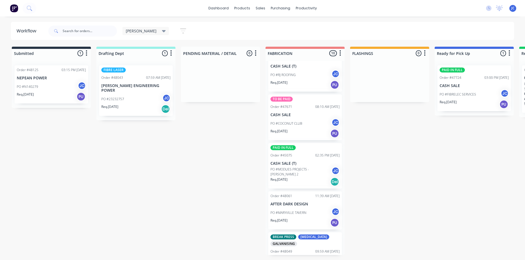
scroll to position [247, 0]
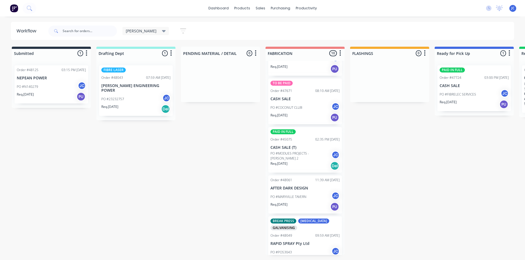
click at [301, 98] on p "CASH SALE" at bounding box center [305, 99] width 69 height 5
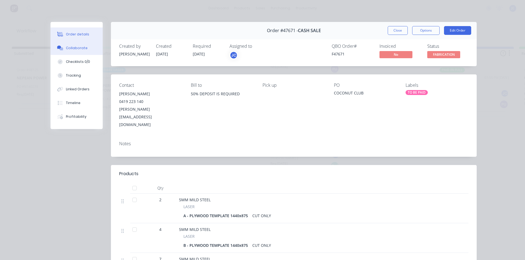
click at [77, 51] on button "Collaborate" at bounding box center [77, 48] width 52 height 14
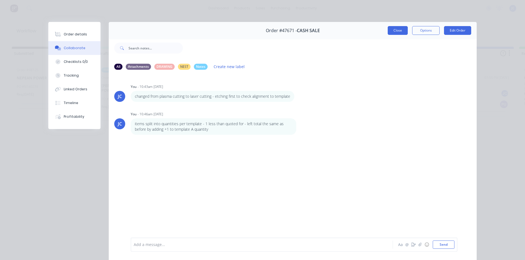
click at [402, 30] on button "Close" at bounding box center [398, 30] width 20 height 9
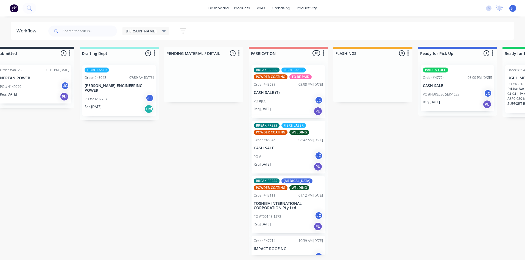
scroll to position [0, 0]
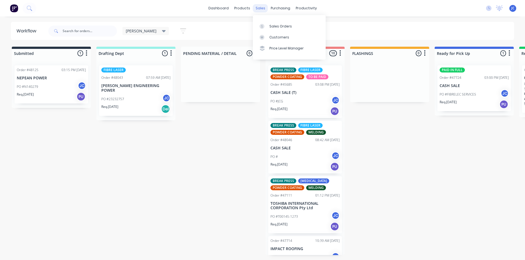
click at [261, 9] on div "sales" at bounding box center [260, 8] width 15 height 8
click at [272, 26] on div "Sales Orders" at bounding box center [280, 26] width 23 height 5
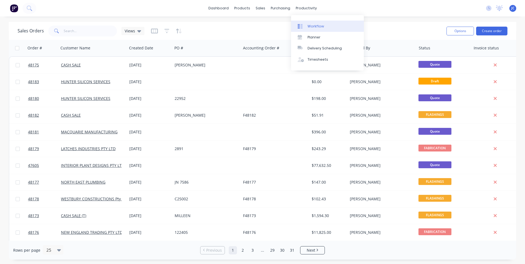
click at [305, 25] on div at bounding box center [302, 26] width 8 height 5
